Goal: Task Accomplishment & Management: Manage account settings

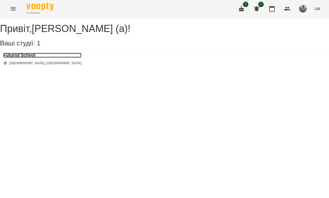
click at [34, 58] on h3 "Futurist School" at bounding box center [42, 55] width 78 height 5
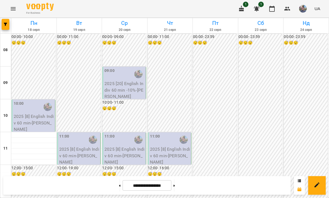
scroll to position [205, 0]
click at [175, 186] on button at bounding box center [174, 186] width 1 height 12
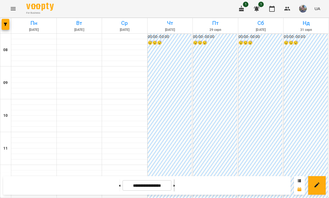
click at [175, 186] on button at bounding box center [174, 186] width 1 height 12
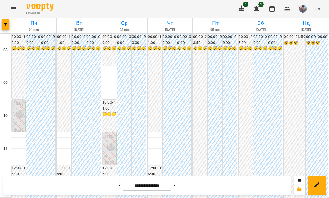
scroll to position [353, 0]
click at [119, 185] on button at bounding box center [119, 186] width 1 height 12
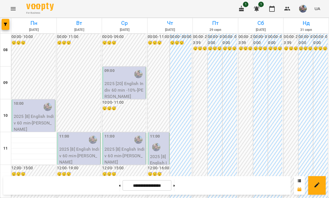
scroll to position [353, 0]
click at [175, 187] on button at bounding box center [174, 186] width 1 height 12
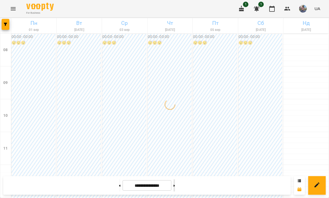
click at [175, 187] on button at bounding box center [174, 186] width 1 height 12
type input "**********"
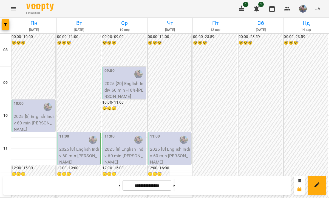
scroll to position [76, 0]
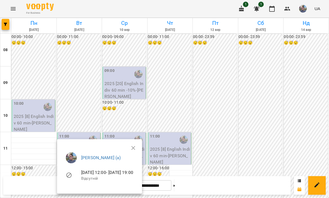
click at [244, 95] on div at bounding box center [164, 99] width 329 height 198
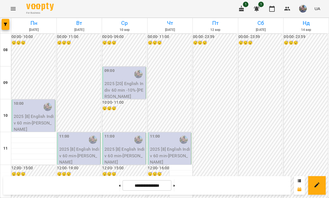
scroll to position [185, 0]
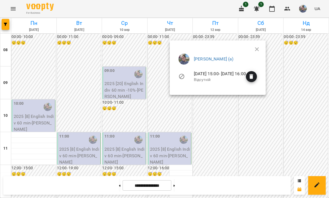
click at [181, 96] on div at bounding box center [164, 99] width 329 height 198
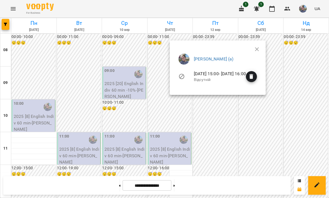
click at [255, 79] on icon "button" at bounding box center [251, 76] width 7 height 7
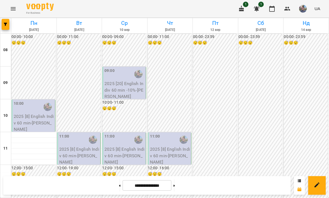
scroll to position [0, 0]
